Goal: Information Seeking & Learning: Find contact information

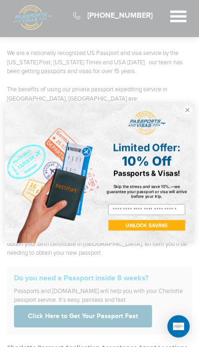
scroll to position [144, 0]
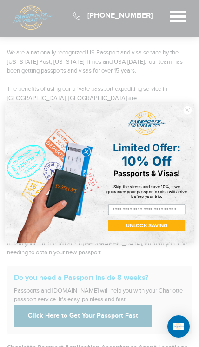
click at [191, 114] on circle "Close dialog" at bounding box center [188, 110] width 8 height 8
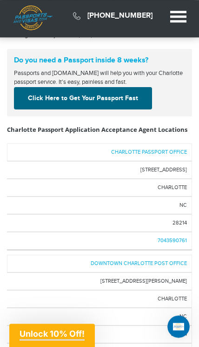
scroll to position [358, 0]
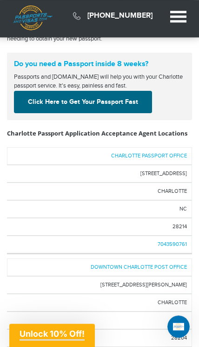
click at [170, 153] on link "CHARLOTTE PASSPORT OFFICE" at bounding box center [149, 156] width 76 height 6
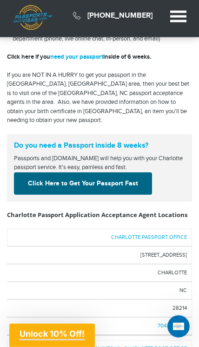
scroll to position [296, 0]
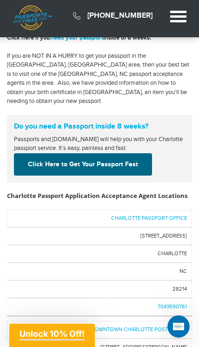
click at [144, 327] on link "DOWNTOWN CHARLOTTE POST OFFICE" at bounding box center [139, 330] width 96 height 6
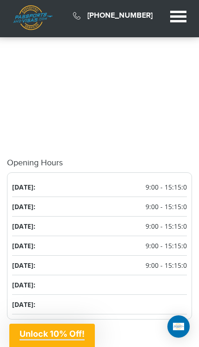
scroll to position [935, 0]
